Goal: Task Accomplishment & Management: Manage account settings

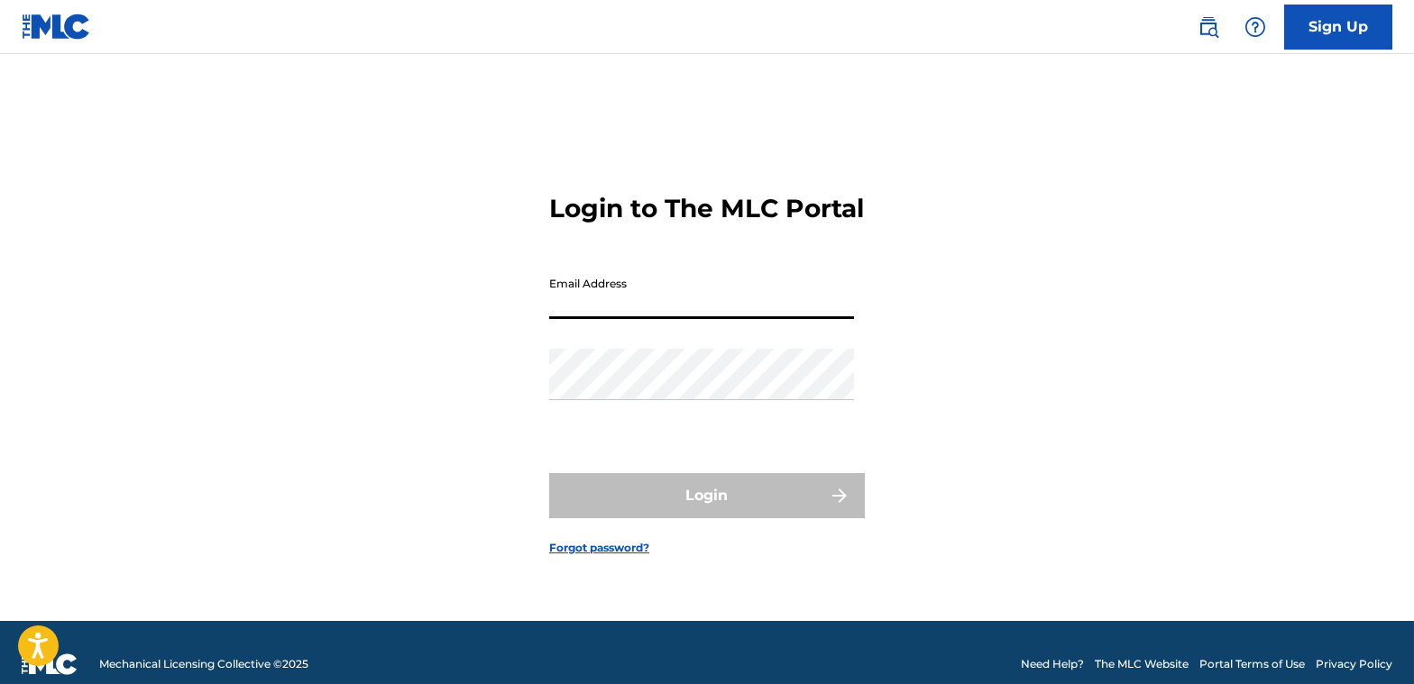
type input "[EMAIL_ADDRESS][DOMAIN_NAME]"
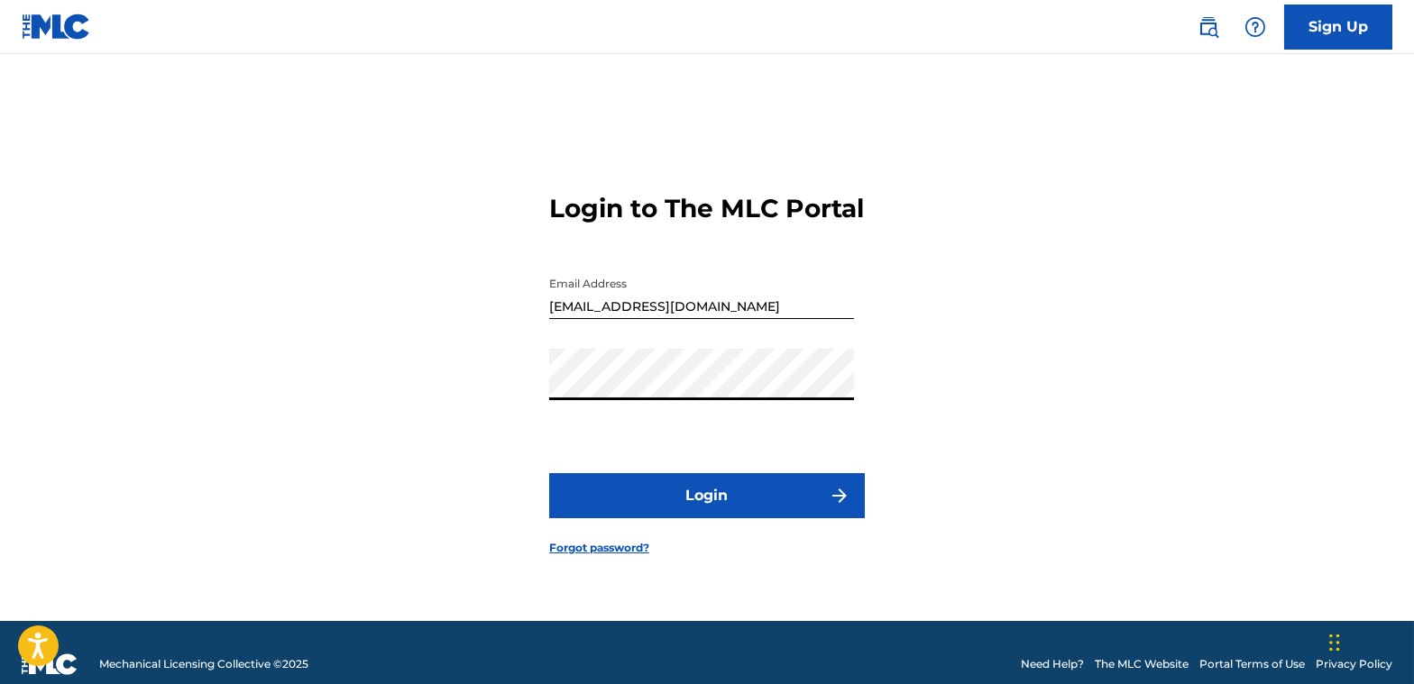
click at [667, 502] on button "Login" at bounding box center [707, 495] width 316 height 45
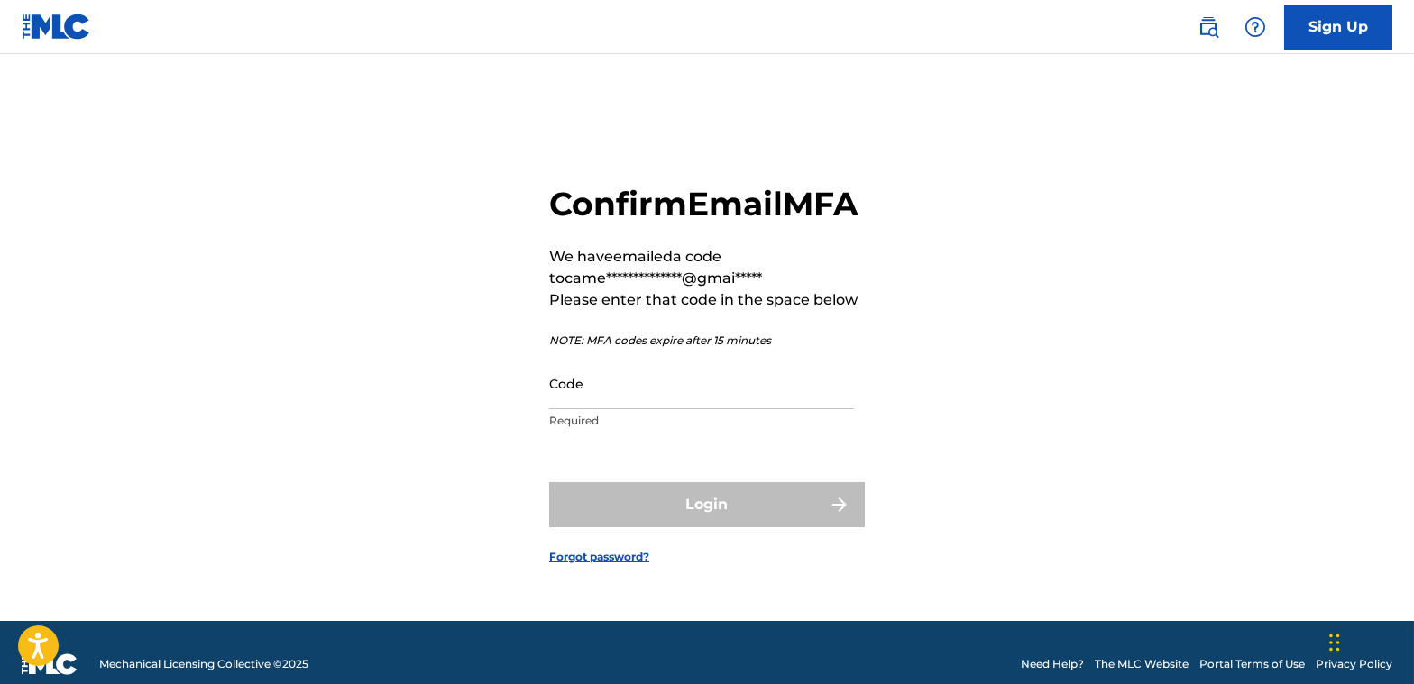
click at [610, 409] on input "Code" at bounding box center [701, 383] width 305 height 51
paste input "442292"
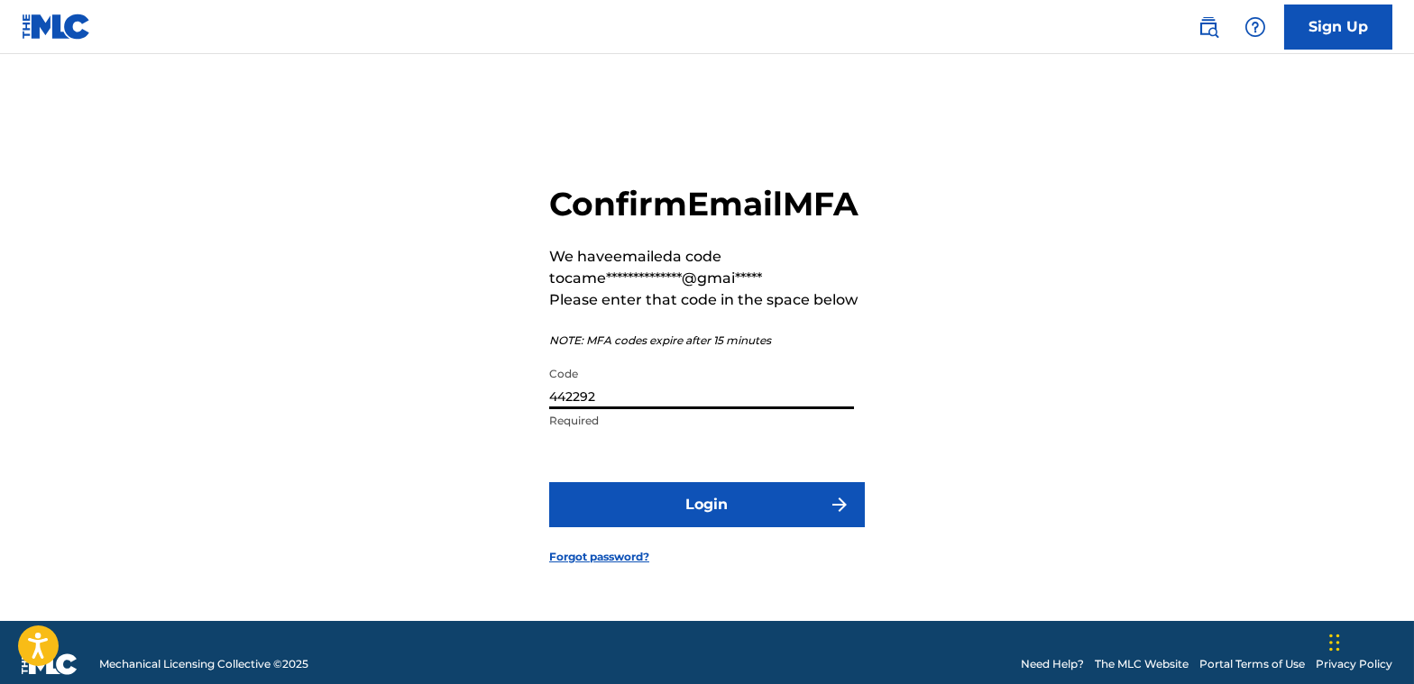
type input "442292"
click at [746, 505] on button "Login" at bounding box center [707, 504] width 316 height 45
